Goal: Communication & Community: Share content

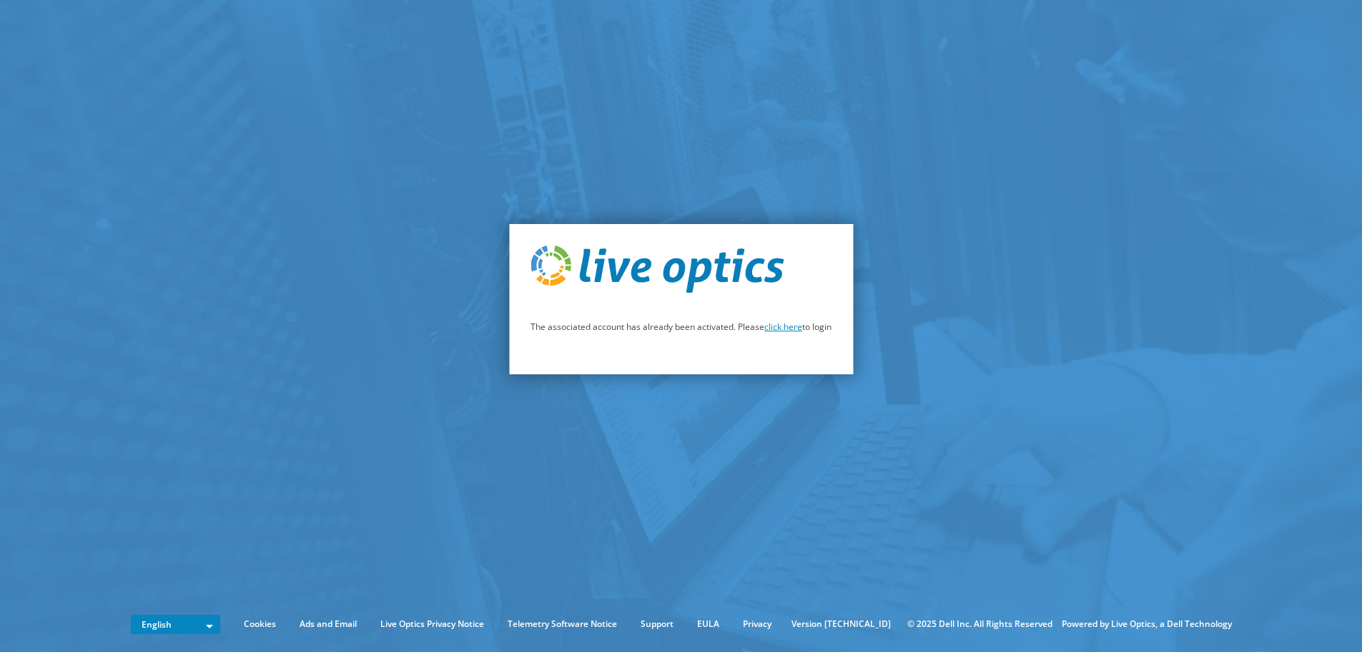
click at [787, 325] on link "click here" at bounding box center [784, 326] width 38 height 12
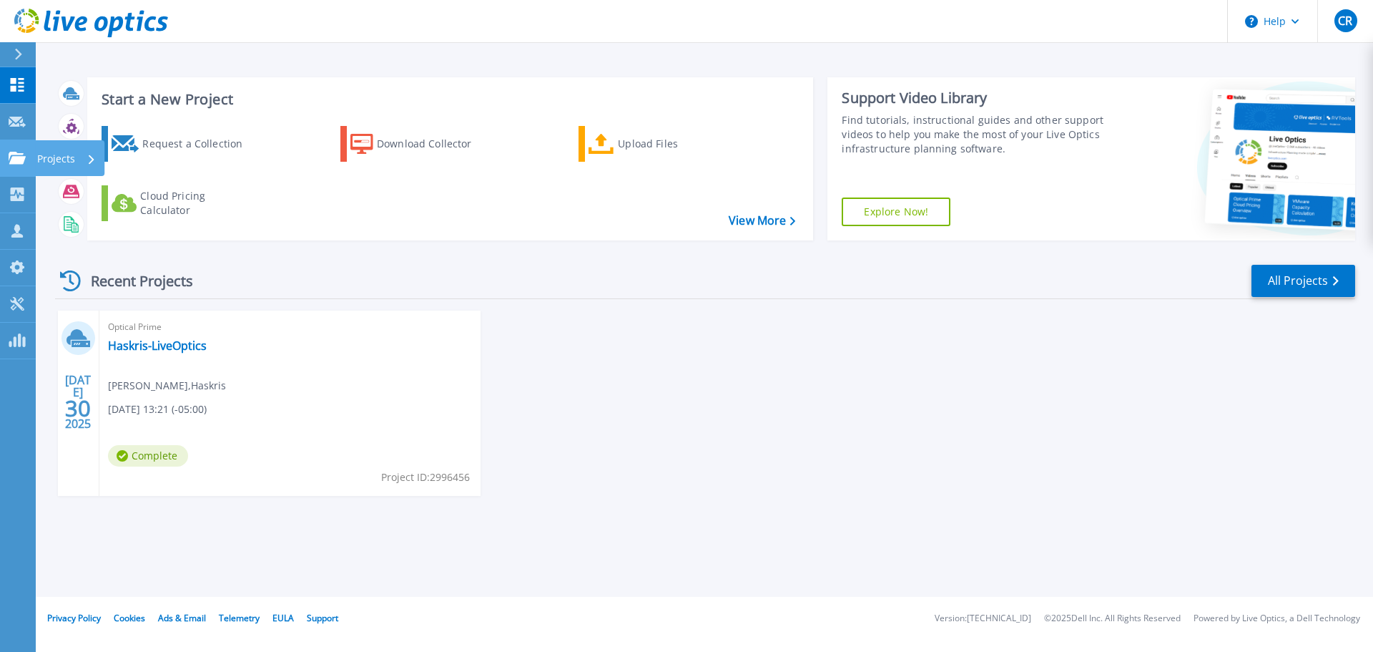
click at [60, 156] on p "Projects" at bounding box center [56, 158] width 38 height 37
click at [368, 374] on div "Optical Prime Haskris-LiveOptics [PERSON_NAME] , Haskris [DATE] 13:21 (-05:00) …" at bounding box center [289, 402] width 381 height 185
click at [147, 353] on link "Haskris-LiveOptics" at bounding box center [157, 345] width 99 height 14
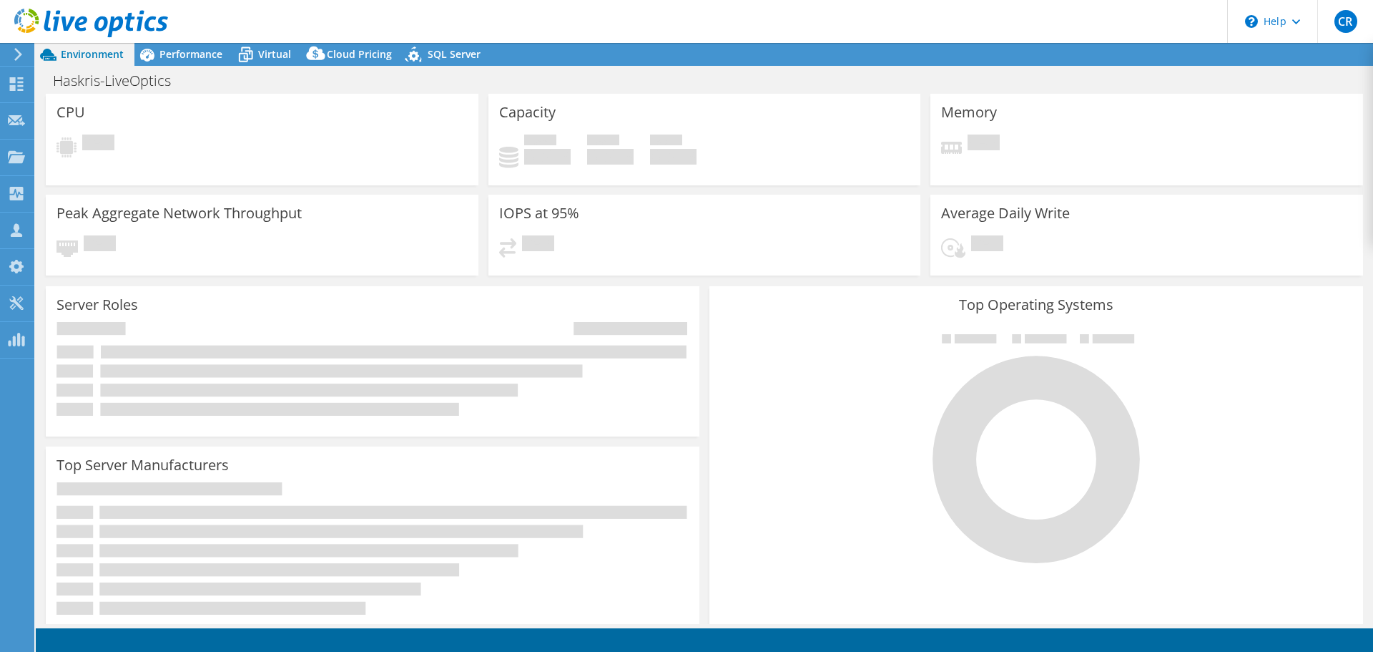
select select "USD"
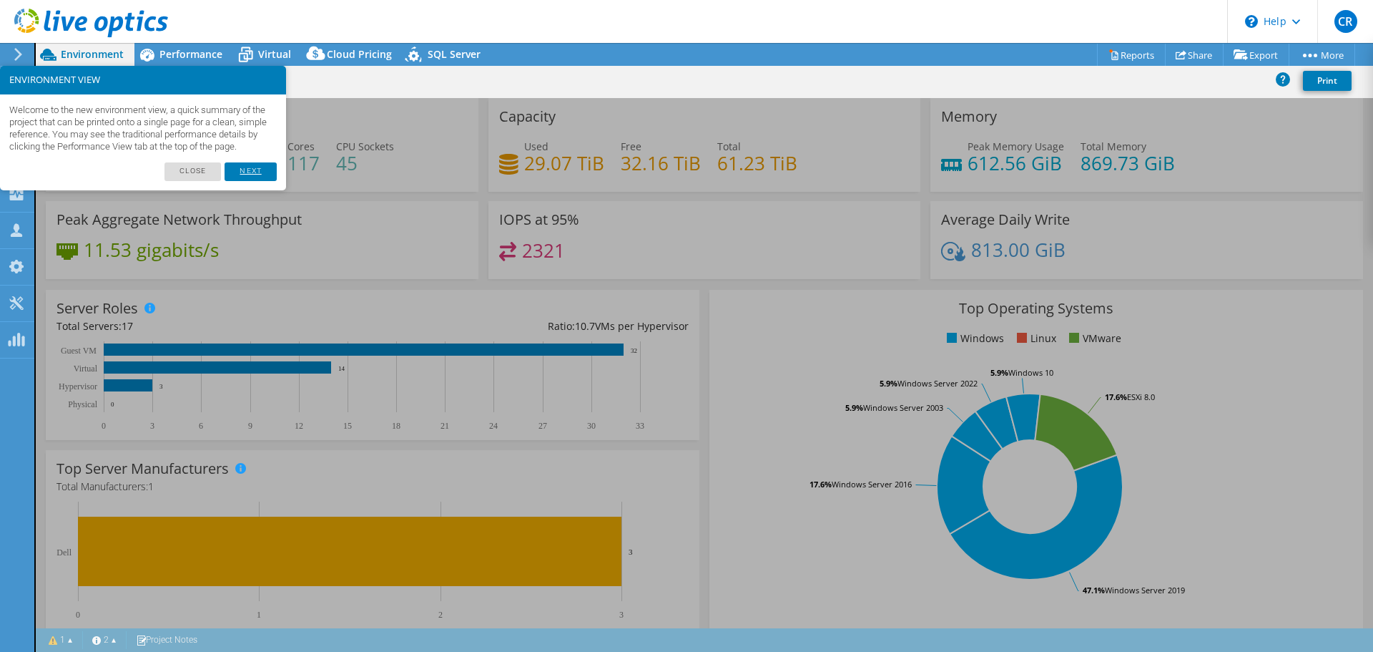
click at [255, 179] on link "Next" at bounding box center [250, 171] width 51 height 19
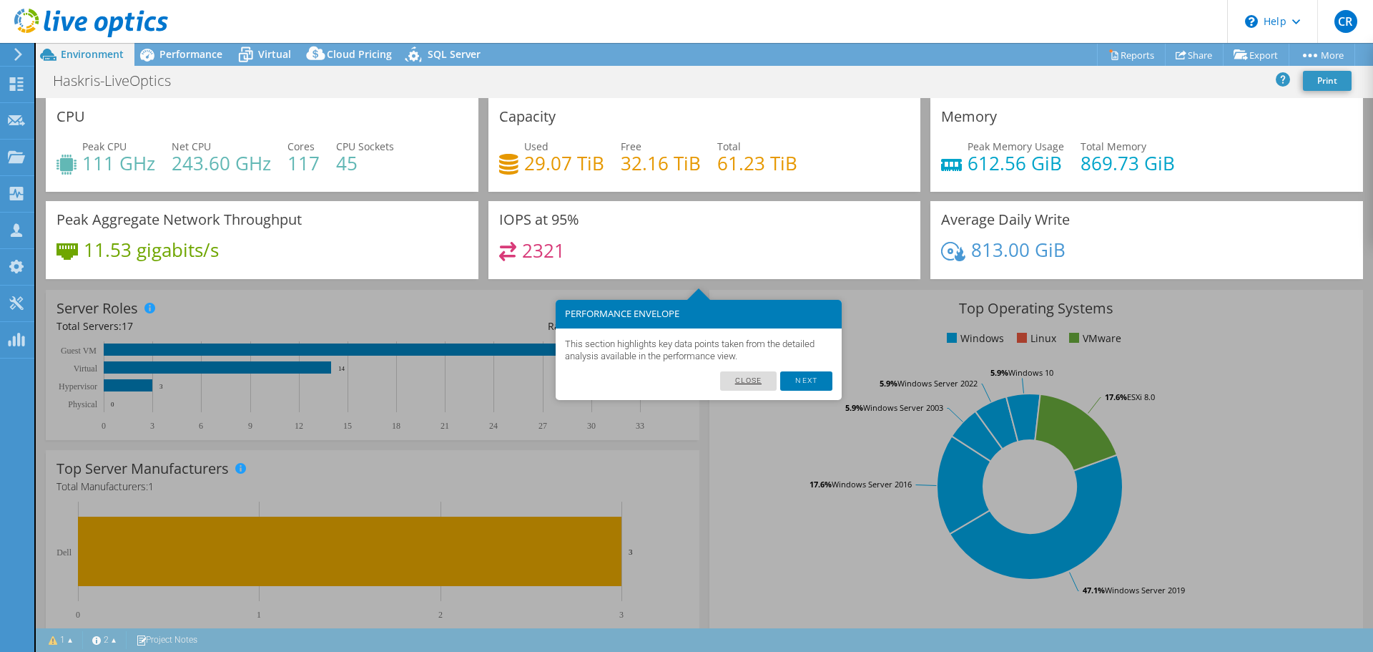
click at [729, 379] on link "Close" at bounding box center [748, 380] width 57 height 19
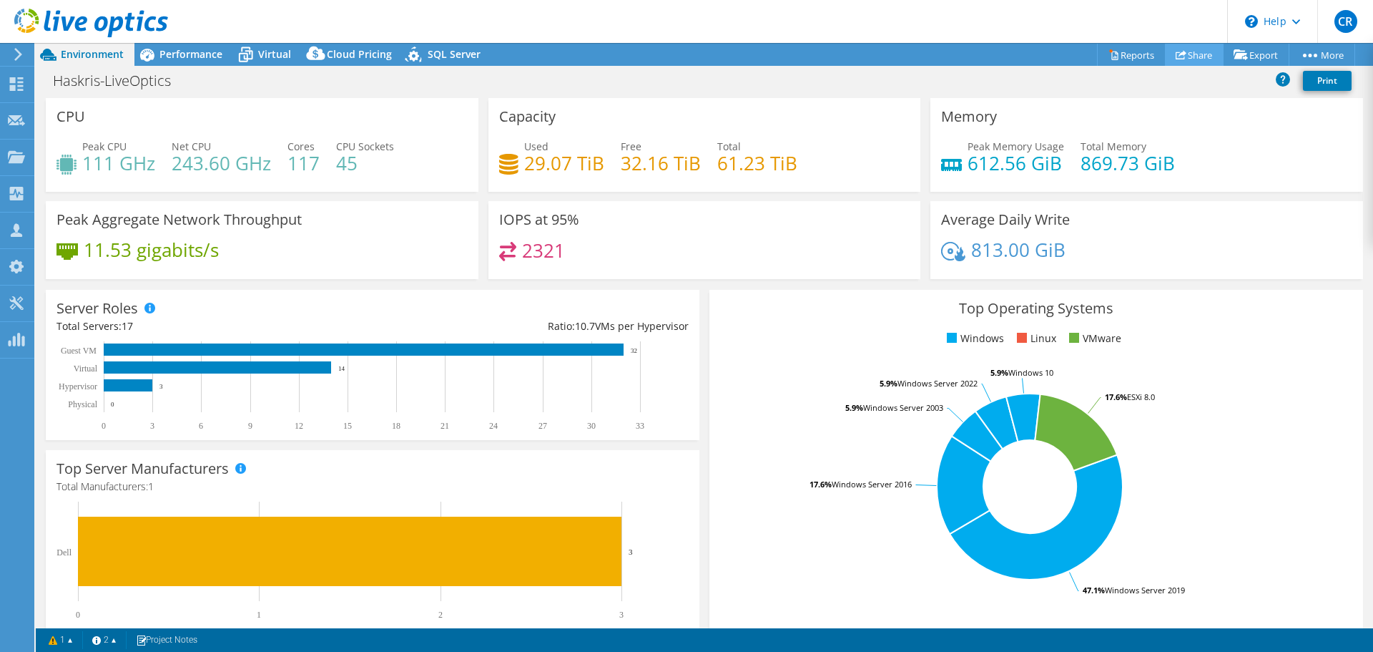
click at [1176, 58] on icon at bounding box center [1181, 54] width 11 height 11
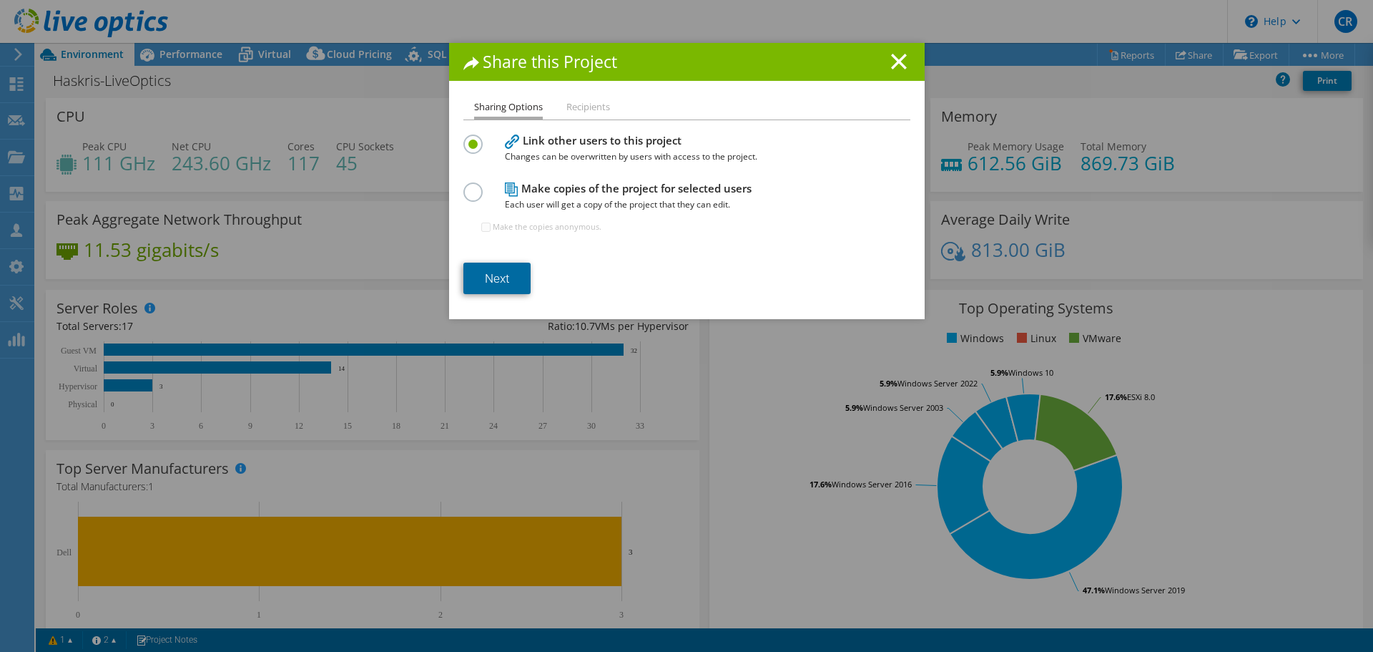
click at [486, 280] on link "Next" at bounding box center [496, 277] width 67 height 31
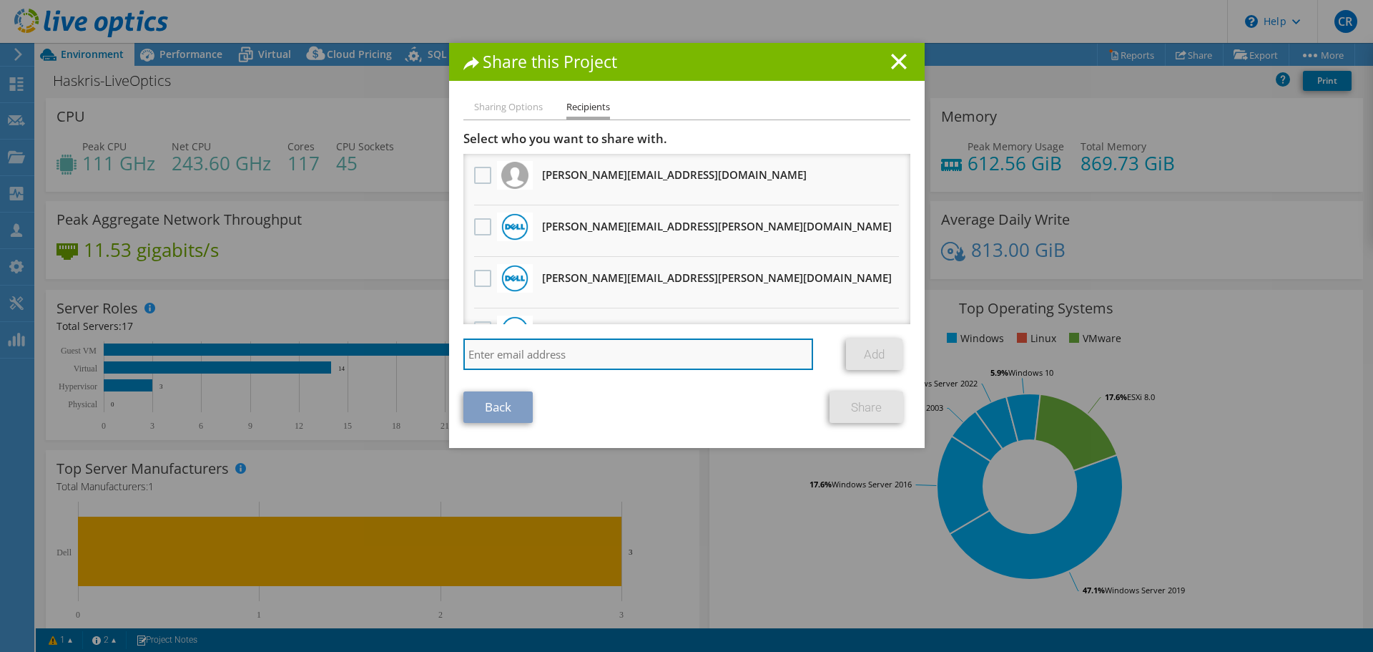
click at [555, 359] on input "search" at bounding box center [638, 353] width 350 height 31
click at [545, 353] on input "search" at bounding box center [638, 353] width 350 height 31
paste input "Jason.Tanton@dell.com"
type input "Jason.Tanton@dell.com"
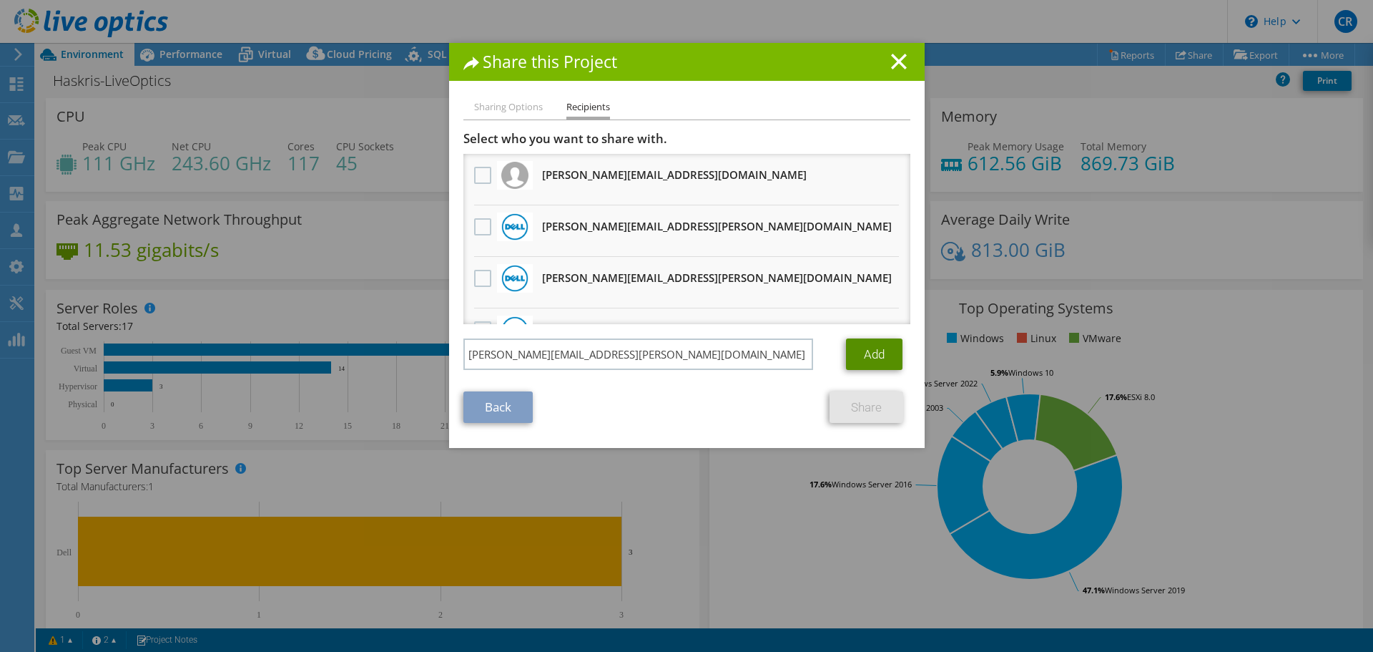
click at [867, 355] on link "Add" at bounding box center [874, 353] width 56 height 31
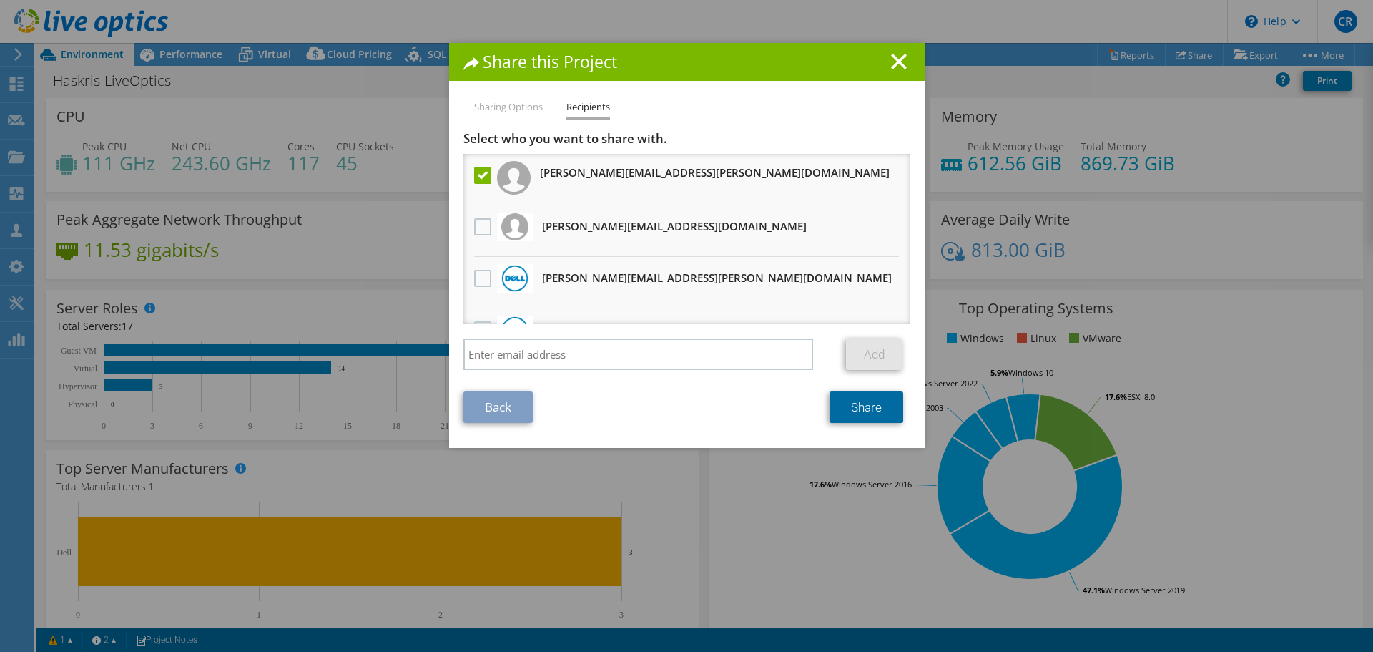
click at [873, 406] on link "Share" at bounding box center [867, 406] width 74 height 31
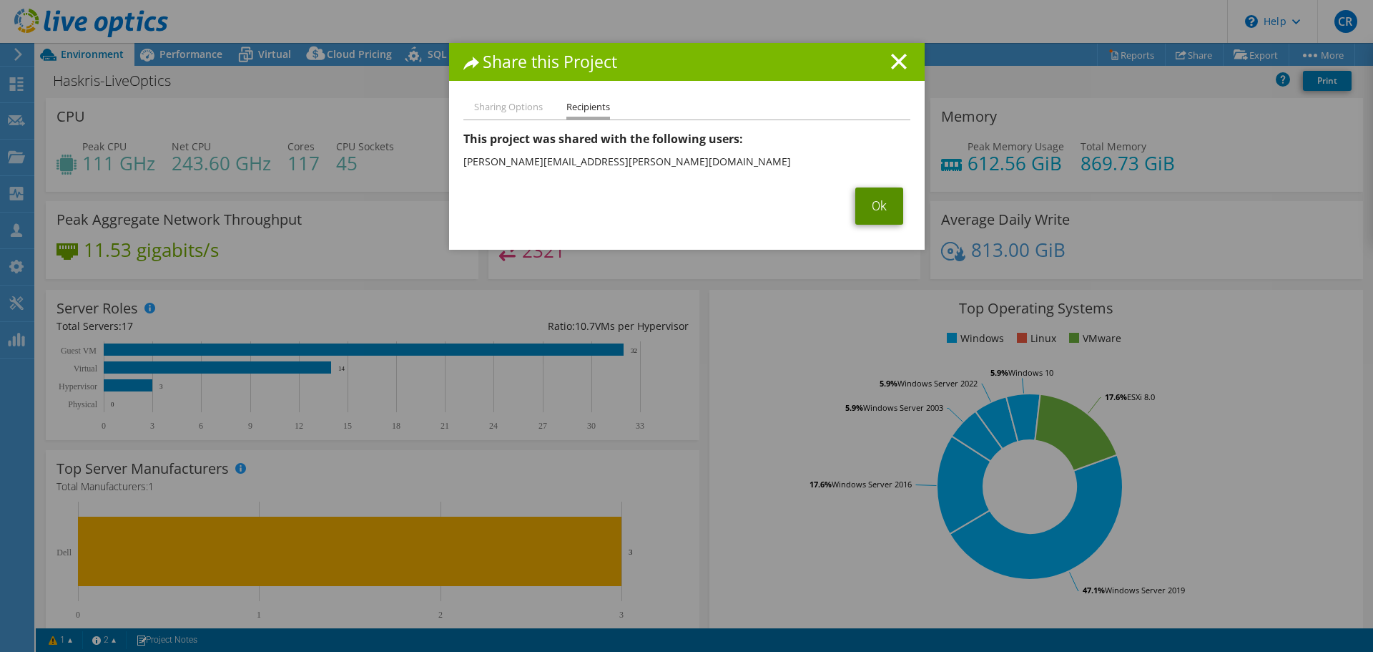
click at [880, 203] on link "Ok" at bounding box center [879, 205] width 48 height 37
